Goal: Task Accomplishment & Management: Complete application form

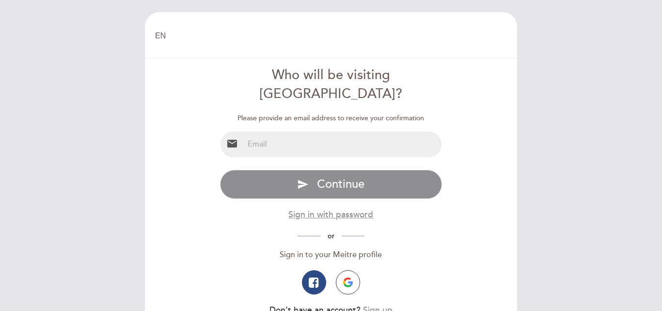
click at [299, 132] on input "email" at bounding box center [343, 144] width 198 height 26
type input "[PERSON_NAME][EMAIL_ADDRESS][PERSON_NAME][DOMAIN_NAME]"
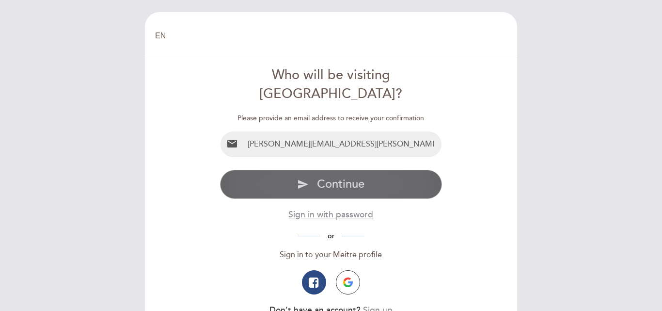
click at [322, 177] on span "Continue" at bounding box center [340, 184] width 47 height 14
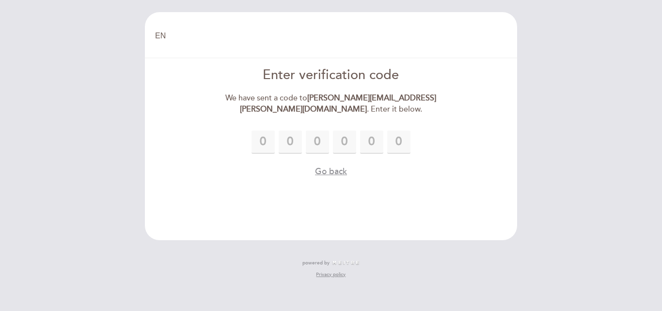
type input "6"
type input "2"
type input "0"
type input "2"
type input "9"
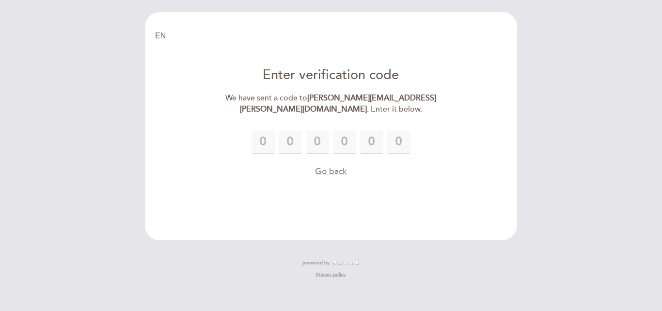
type input "2"
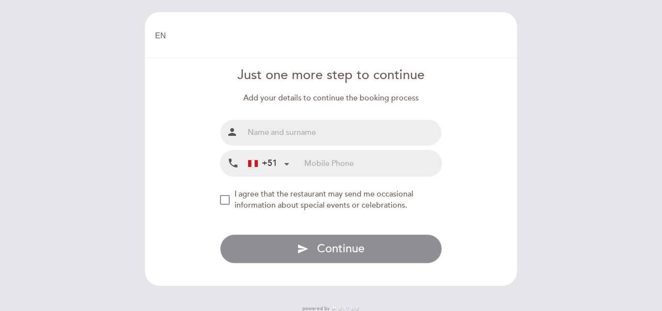
click at [329, 138] on input "text" at bounding box center [343, 133] width 198 height 26
type input "[PERSON_NAME]"
click at [330, 159] on input "tel" at bounding box center [372, 163] width 137 height 26
type input "997104587"
click at [230, 195] on div "NEW_MODAL_AGREE_RESTAURANT_SEND_OCCASIONAL_INFO" at bounding box center [225, 200] width 10 height 10
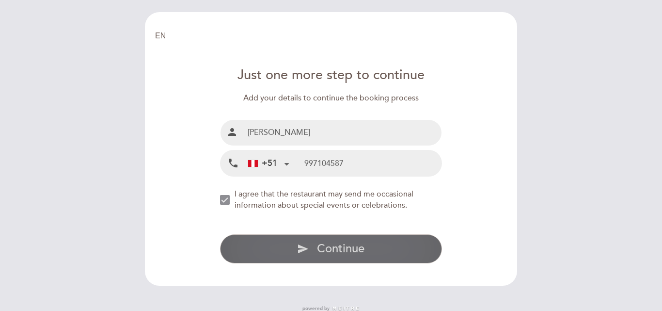
click at [326, 245] on span "Continue" at bounding box center [340, 248] width 47 height 14
